Goal: Task Accomplishment & Management: Manage account settings

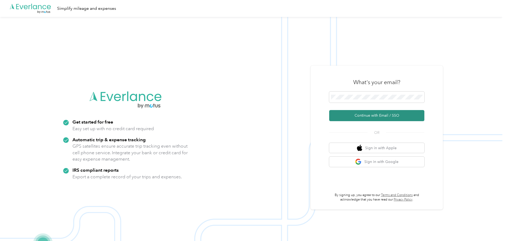
click at [379, 115] on button "Continue with Email / SSO" at bounding box center [376, 115] width 95 height 11
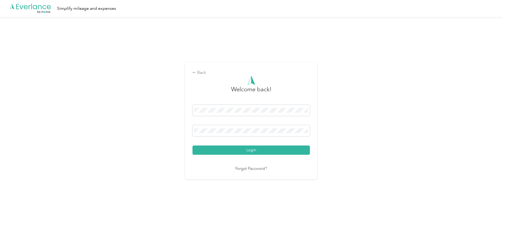
click at [192, 145] on button "Login" at bounding box center [250, 149] width 117 height 9
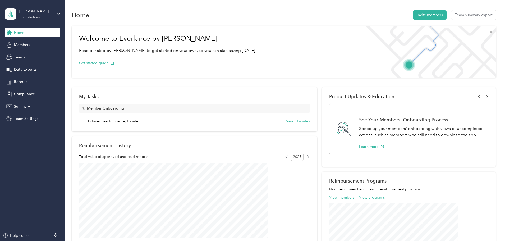
click at [24, 62] on div "Home Members Teams Data Exports Reports Compliance Summary Team Settings" at bounding box center [33, 76] width 56 height 96
click at [22, 58] on span "Teams" at bounding box center [19, 57] width 11 height 6
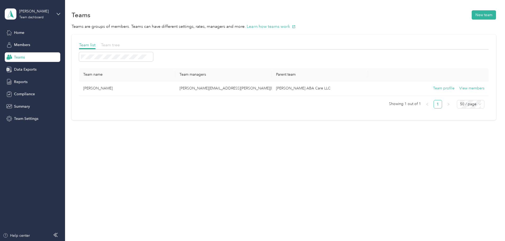
click at [120, 45] on span "Team tree" at bounding box center [110, 44] width 19 height 5
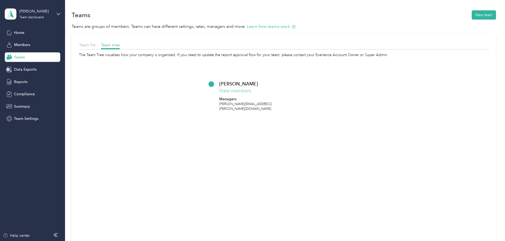
click at [251, 90] on button "View members" at bounding box center [235, 90] width 32 height 7
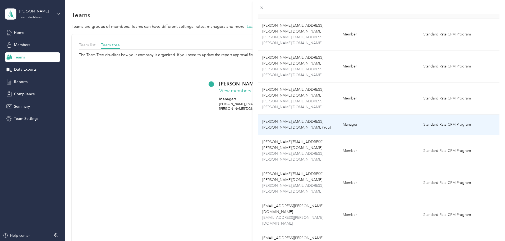
scroll to position [27, 0]
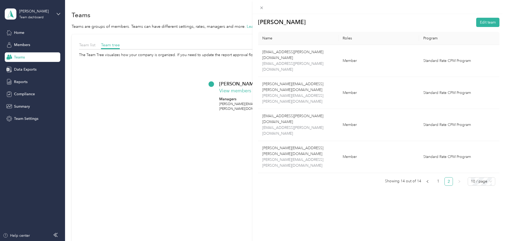
scroll to position [0, 0]
click at [435, 177] on link "1" at bounding box center [438, 181] width 8 height 8
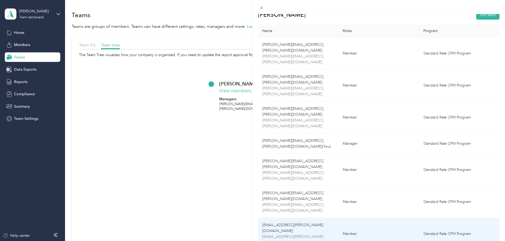
scroll to position [27, 0]
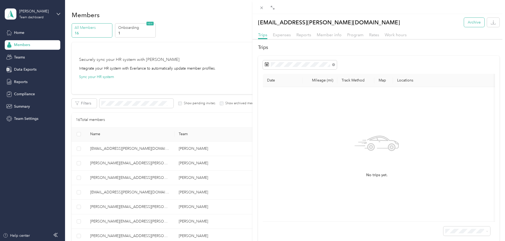
click at [475, 25] on button "Archive" at bounding box center [474, 22] width 20 height 9
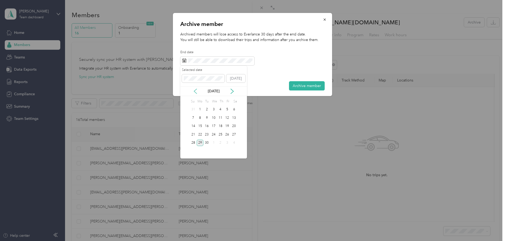
click at [196, 91] on icon at bounding box center [195, 91] width 5 height 5
click at [229, 128] on div "15" at bounding box center [227, 126] width 7 height 7
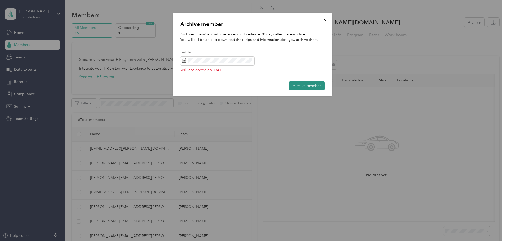
click at [297, 86] on button "Archive member" at bounding box center [307, 85] width 36 height 9
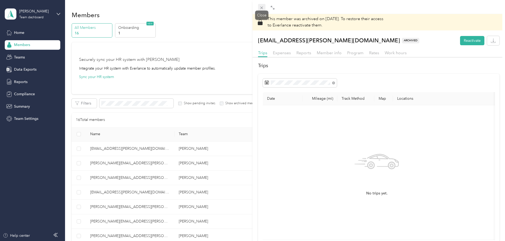
click at [260, 9] on icon at bounding box center [261, 8] width 4 height 4
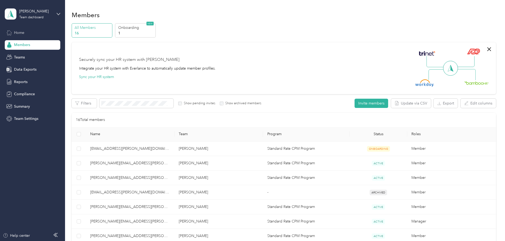
click at [38, 35] on div "Home" at bounding box center [33, 33] width 56 height 10
